Goal: Information Seeking & Learning: Understand process/instructions

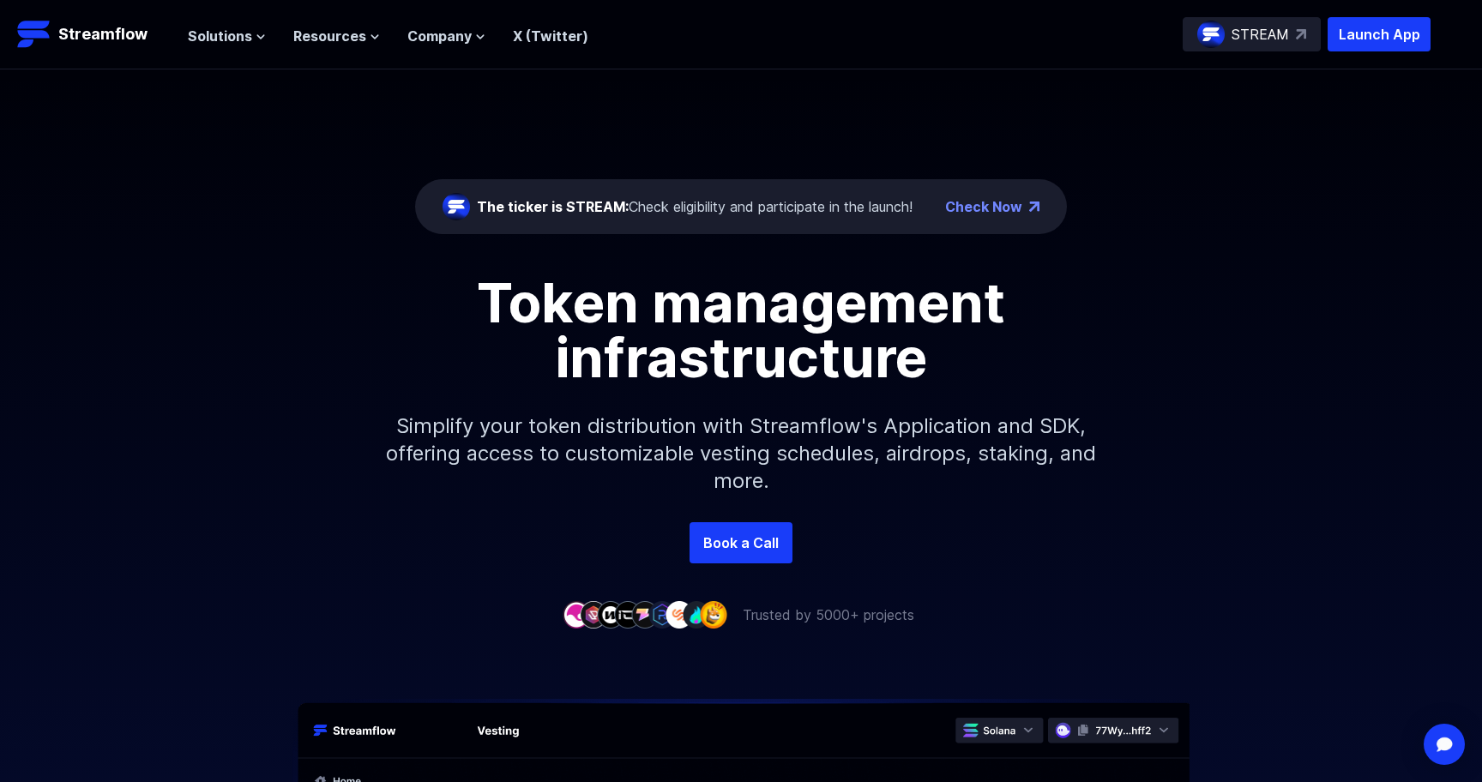
click at [1284, 38] on p "STREAM" at bounding box center [1260, 34] width 57 height 21
click at [348, 37] on span "Resources" at bounding box center [329, 36] width 73 height 21
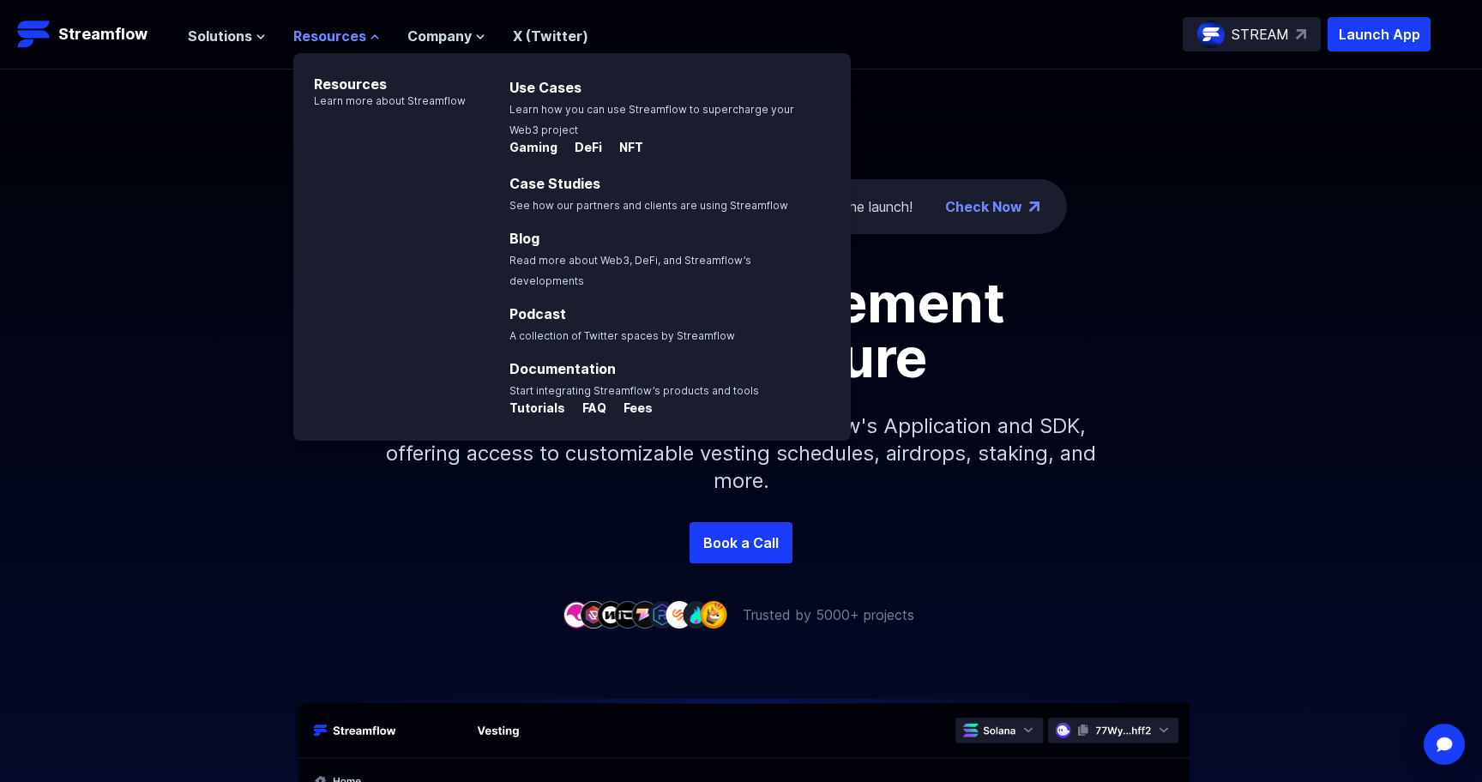
click at [348, 37] on span "Resources" at bounding box center [329, 36] width 73 height 21
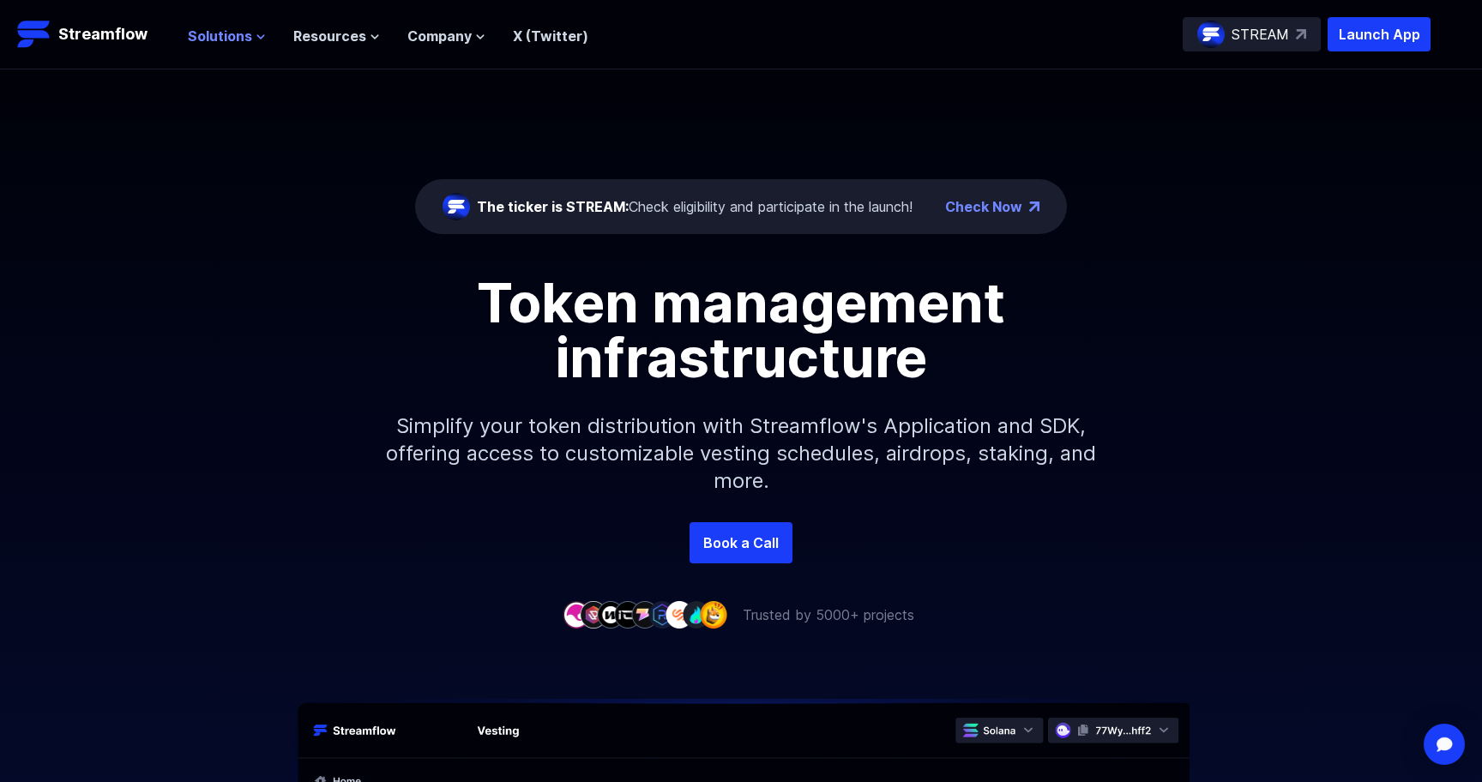
click at [215, 37] on span "Solutions" at bounding box center [220, 36] width 64 height 21
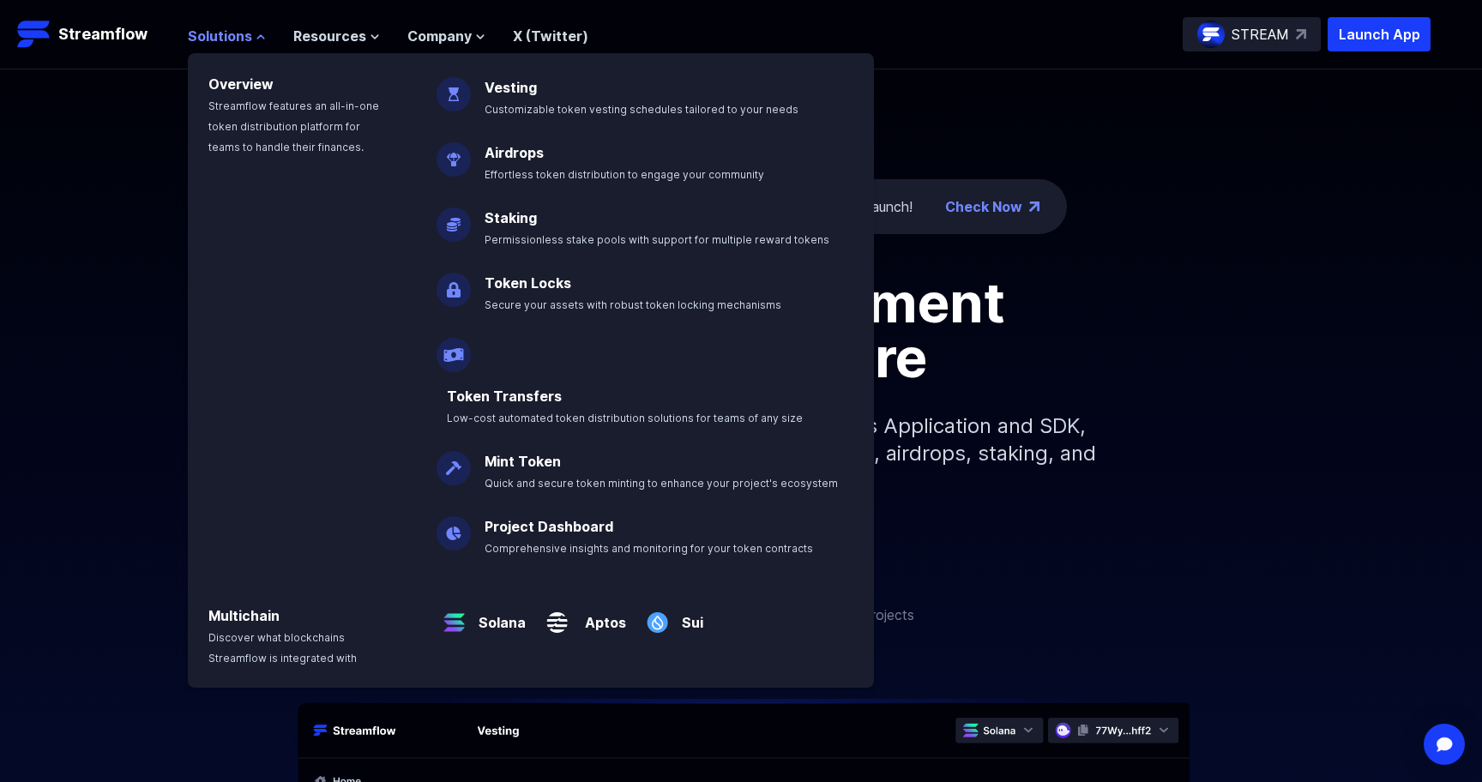
click at [215, 37] on span "Solutions" at bounding box center [220, 36] width 64 height 21
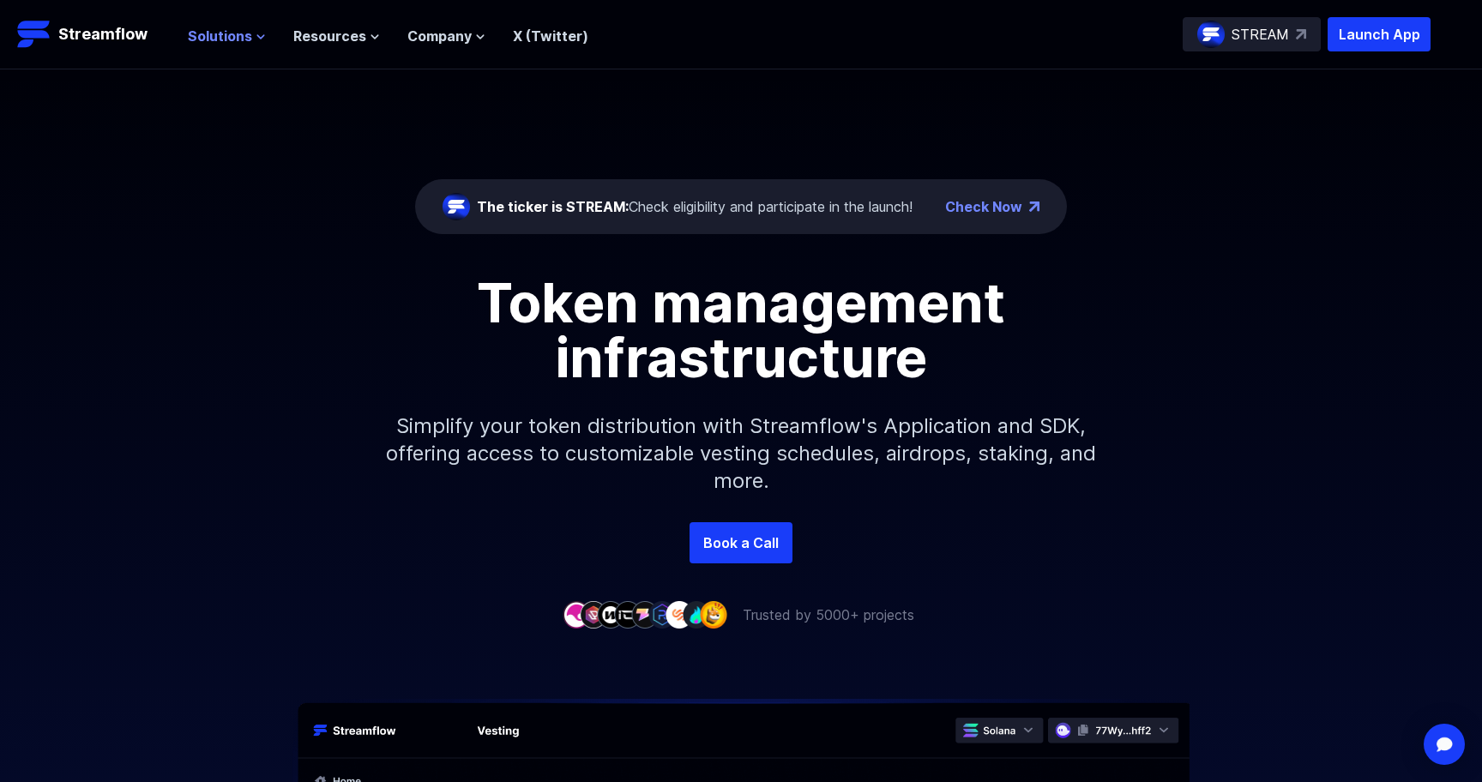
click at [200, 37] on span "Solutions" at bounding box center [220, 36] width 64 height 21
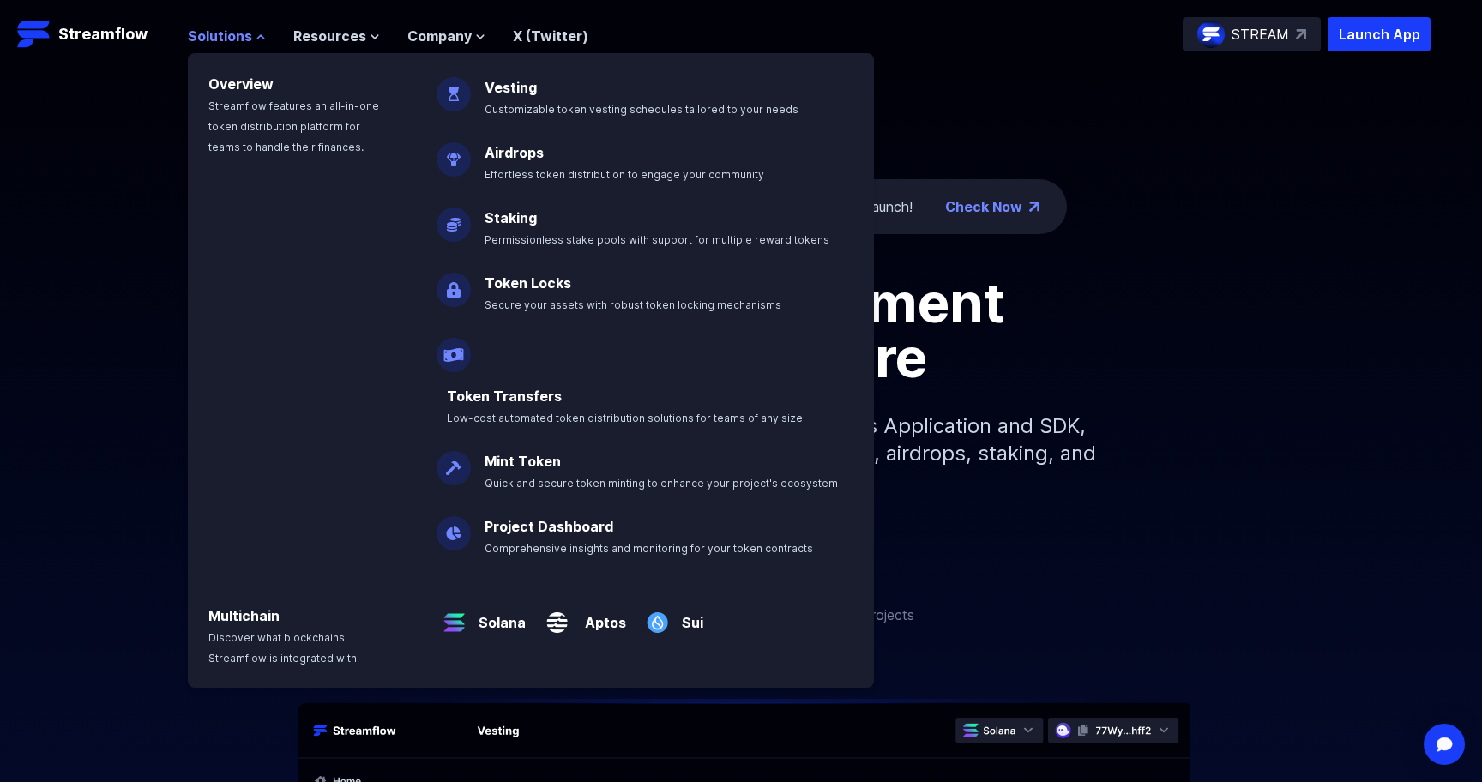
click at [198, 40] on span "Solutions" at bounding box center [220, 36] width 64 height 21
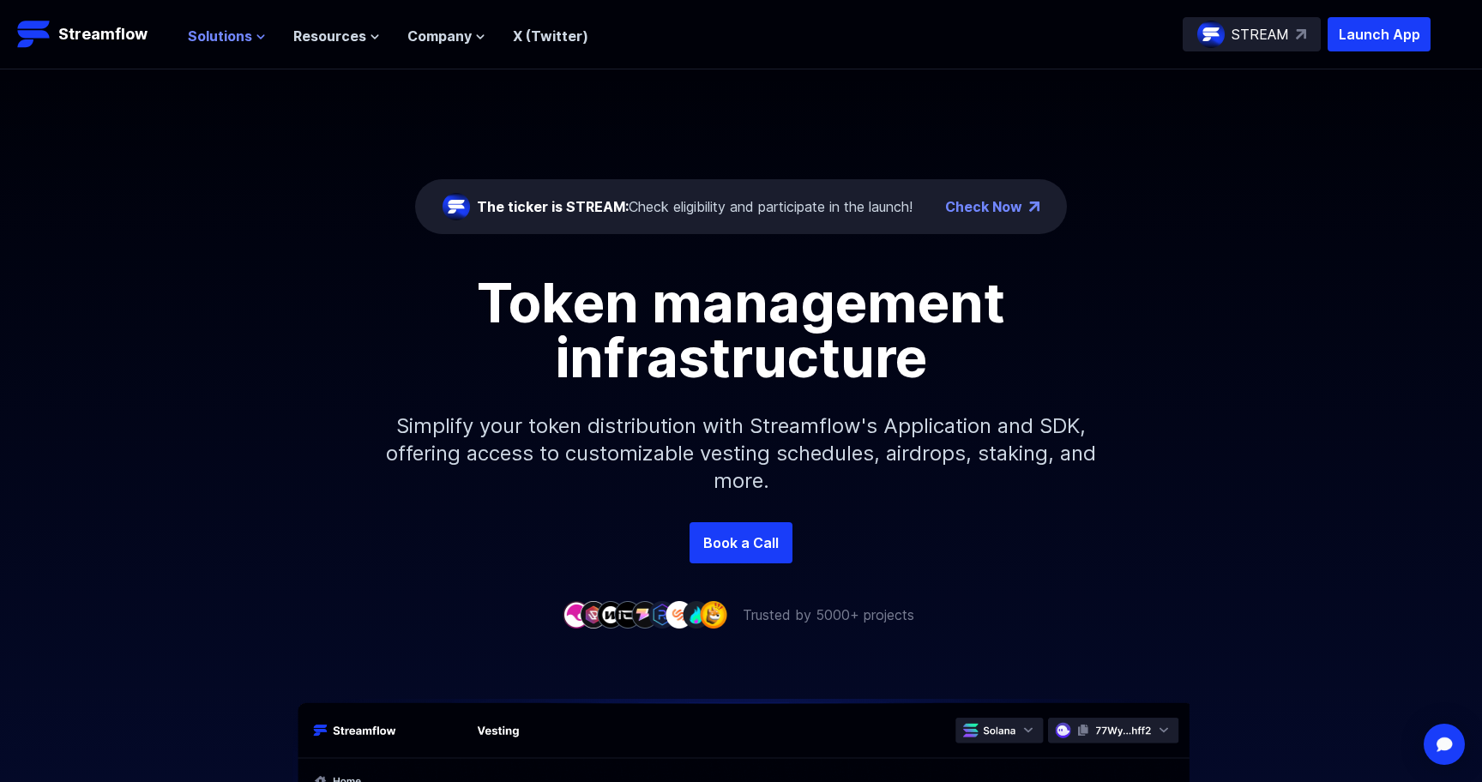
click at [200, 40] on span "Solutions" at bounding box center [220, 36] width 64 height 21
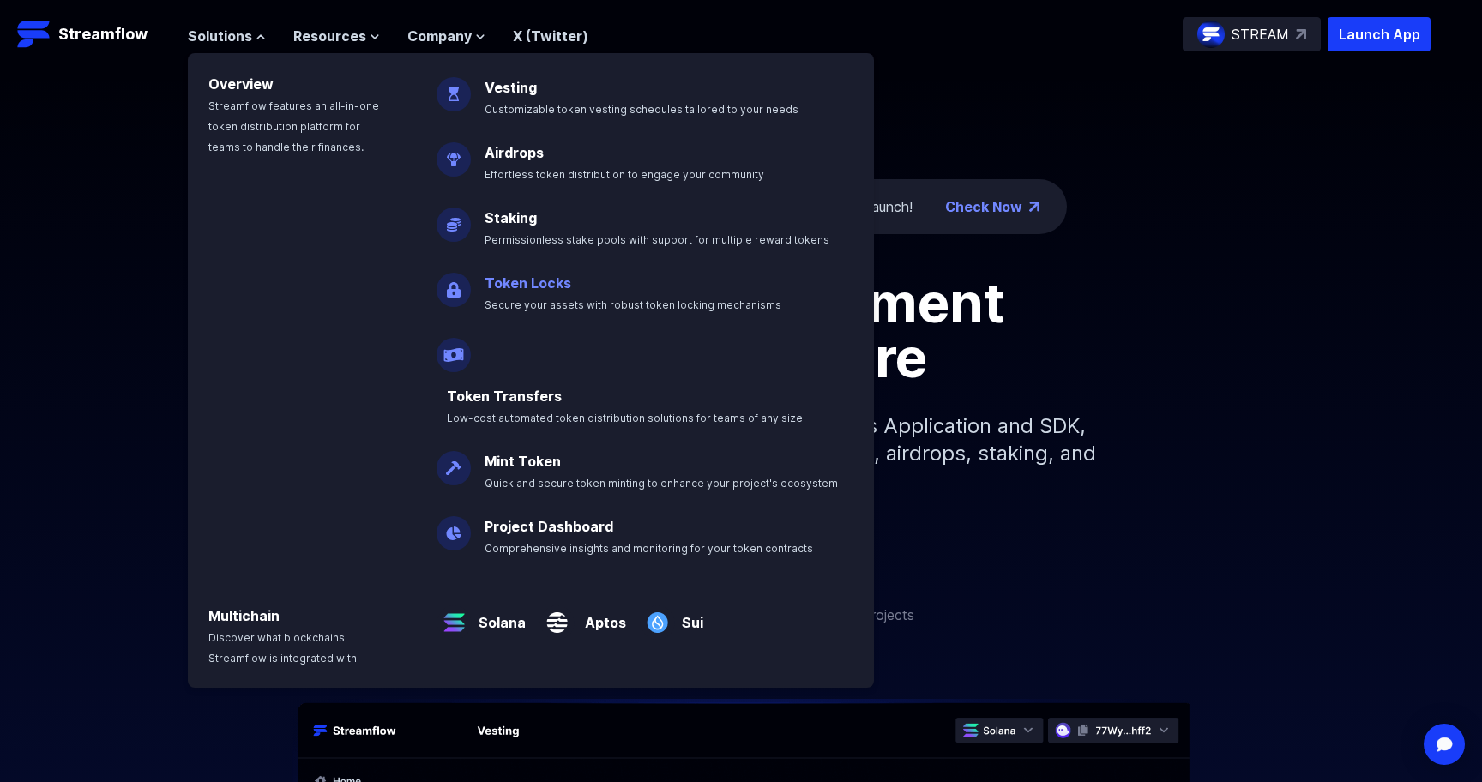
click at [711, 288] on p "Token Locks Secure your assets with robust token locking mechanisms" at bounding box center [644, 286] width 341 height 55
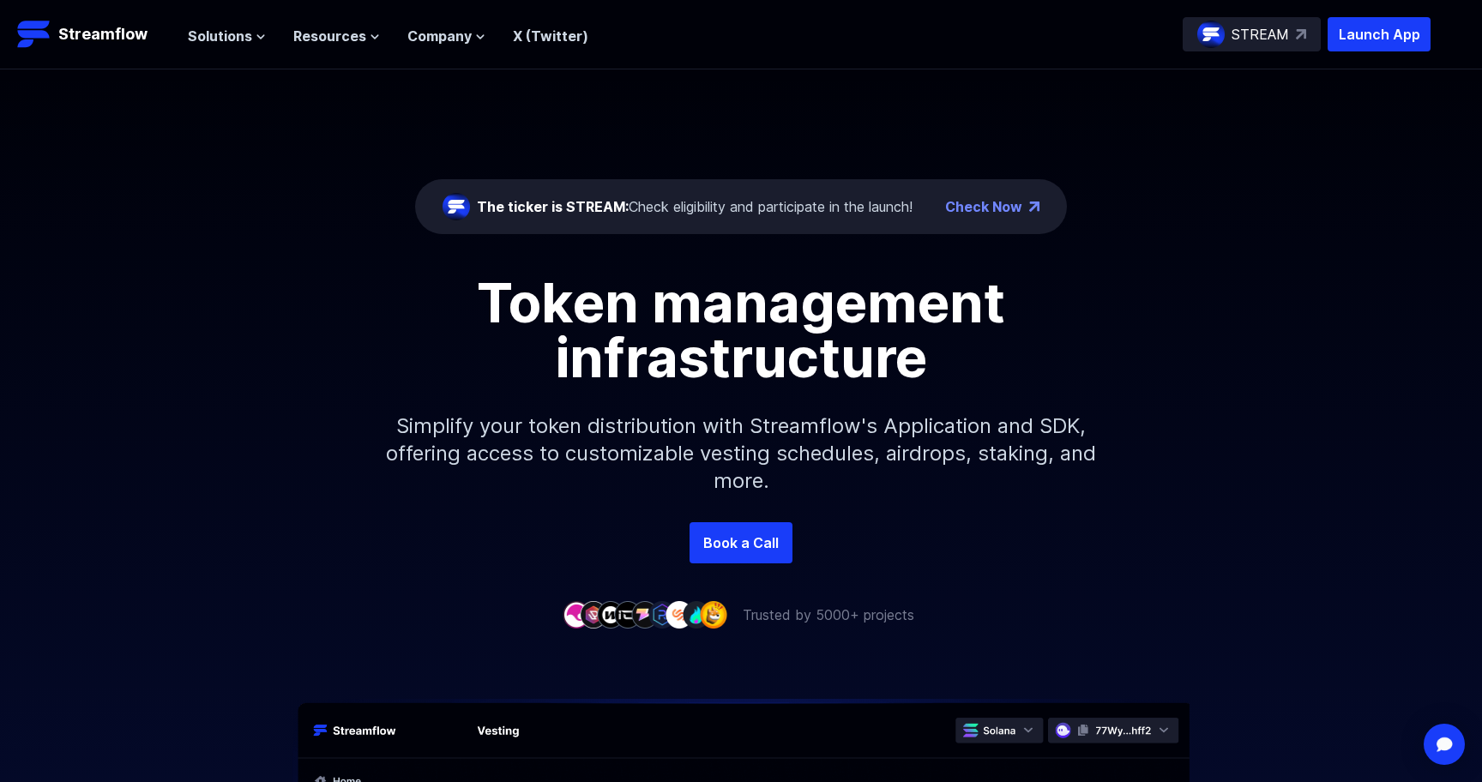
click at [241, 24] on nav "Solutions Overview Streamflow features an all-in-one token distribution platfor…" at bounding box center [388, 34] width 400 height 23
click at [241, 28] on span "Solutions" at bounding box center [220, 36] width 64 height 21
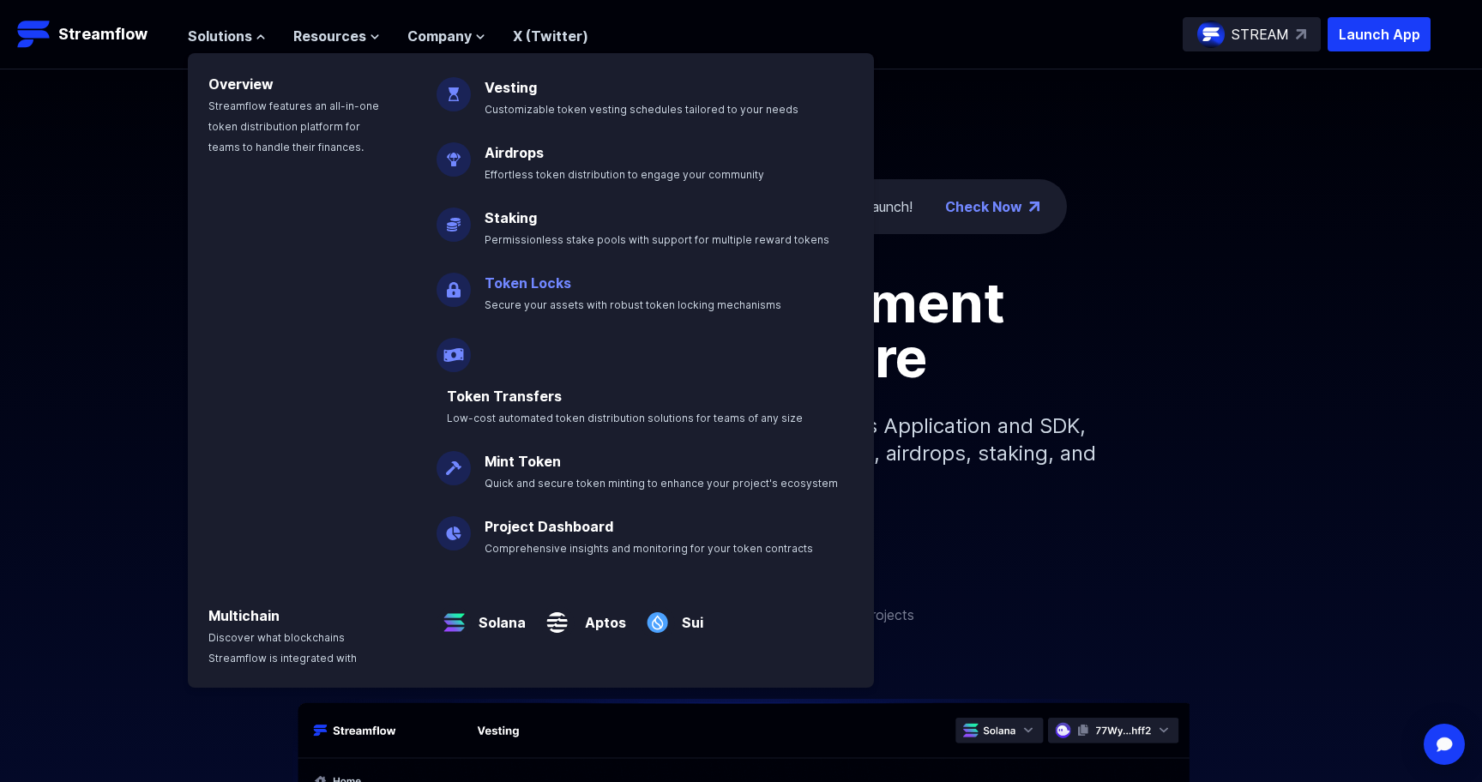
click at [501, 279] on link "Token Locks" at bounding box center [528, 282] width 87 height 17
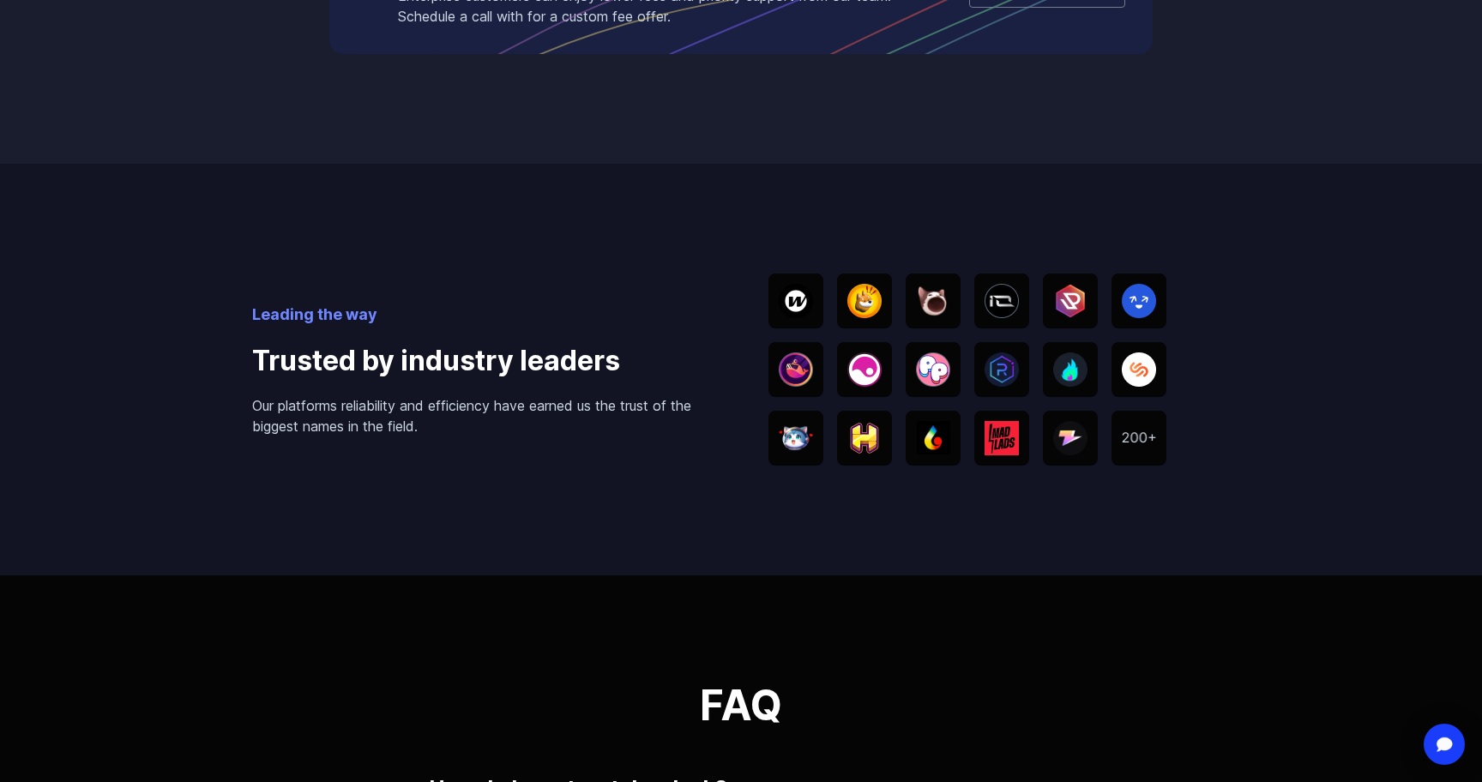
scroll to position [3054, 0]
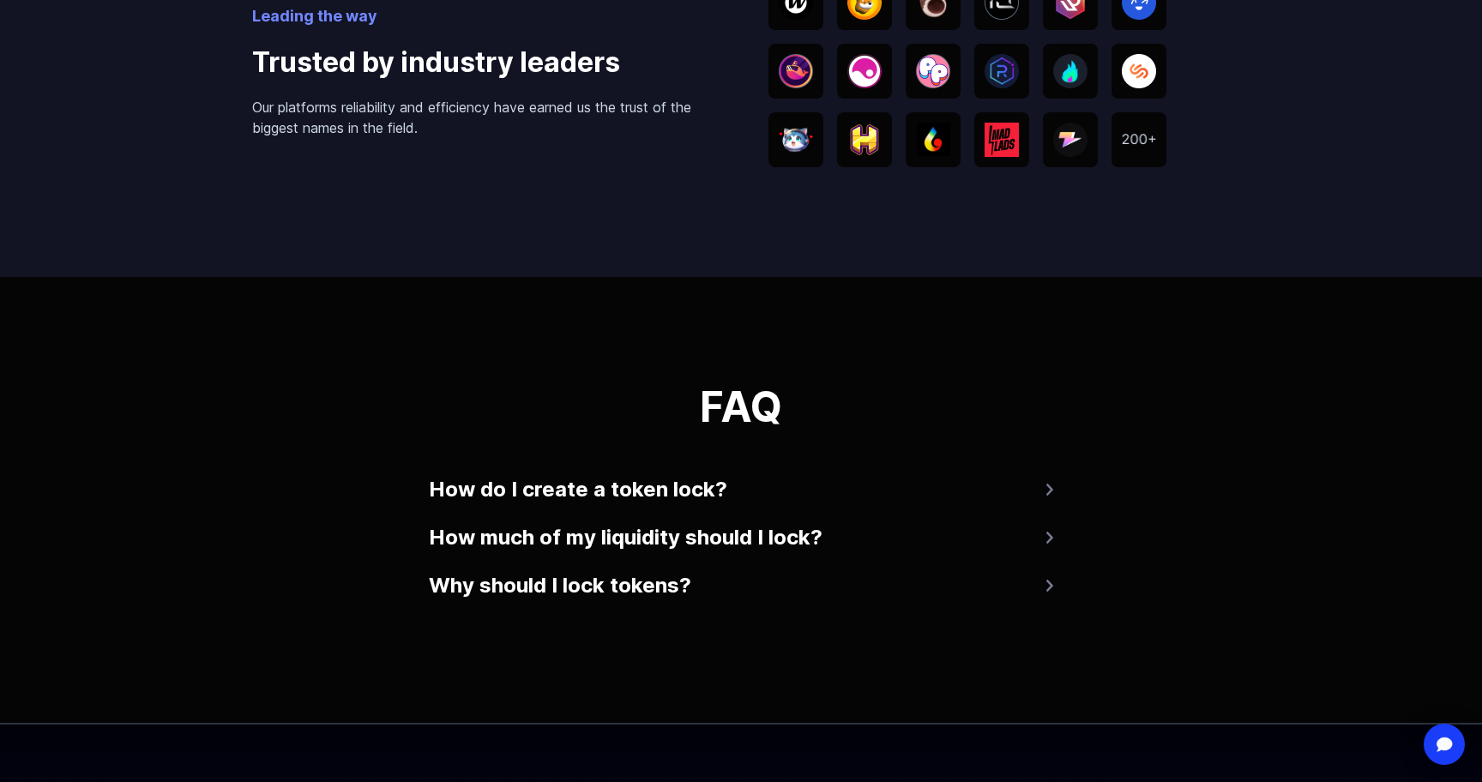
click at [756, 491] on button "How do I create a token lock?" at bounding box center [741, 489] width 624 height 41
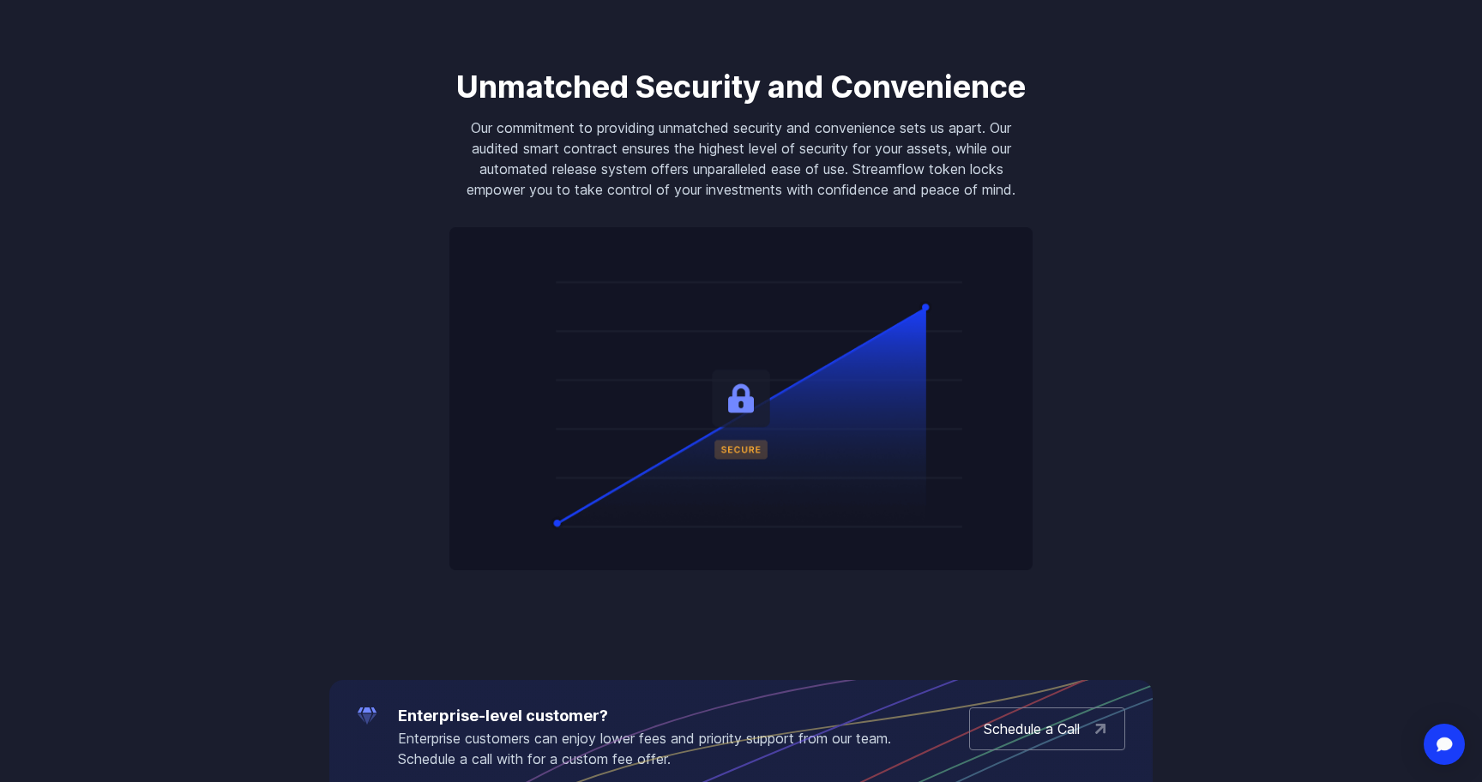
scroll to position [1761, 0]
